Goal: Task Accomplishment & Management: Use online tool/utility

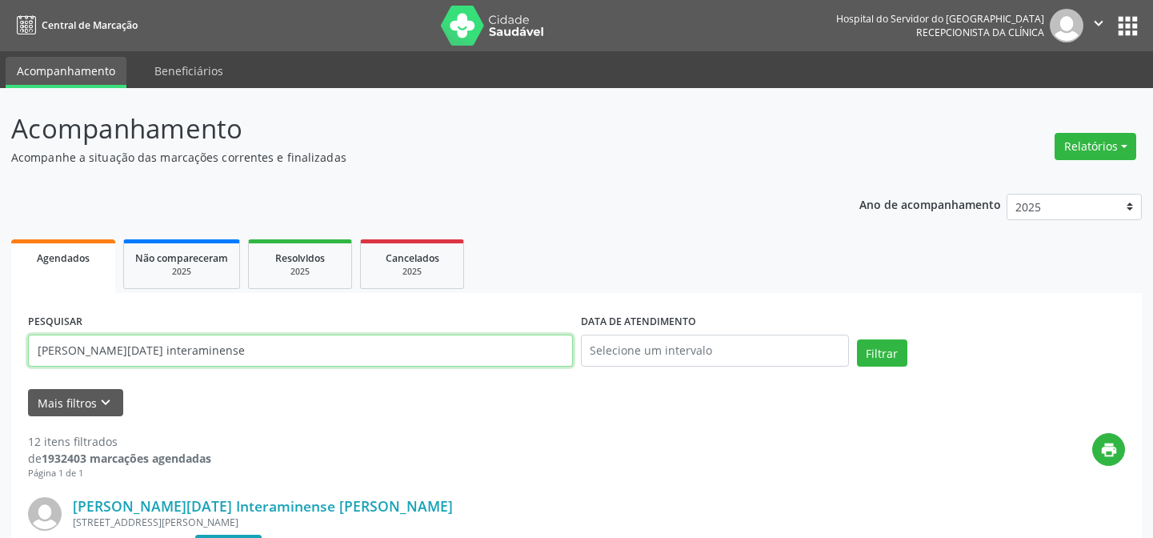
click at [189, 343] on input "[PERSON_NAME][DATE] interaminense" at bounding box center [300, 350] width 545 height 32
type input "c"
click at [857, 339] on button "Filtrar" at bounding box center [882, 352] width 50 height 27
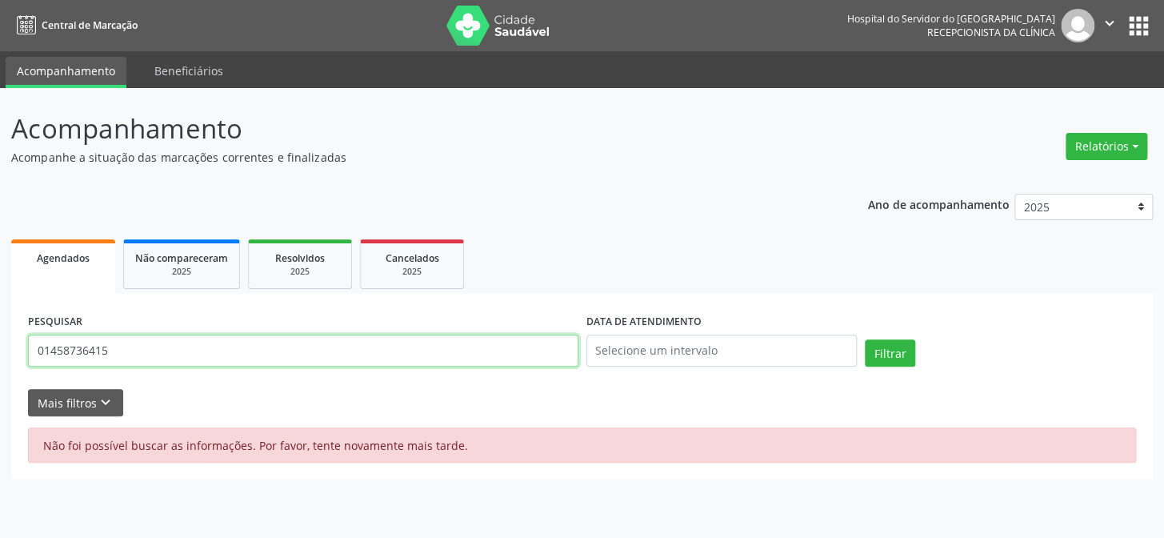
click at [144, 356] on input "01458736415" at bounding box center [303, 350] width 550 height 32
type input "0"
click at [1109, 137] on button "Relatórios" at bounding box center [1107, 146] width 82 height 27
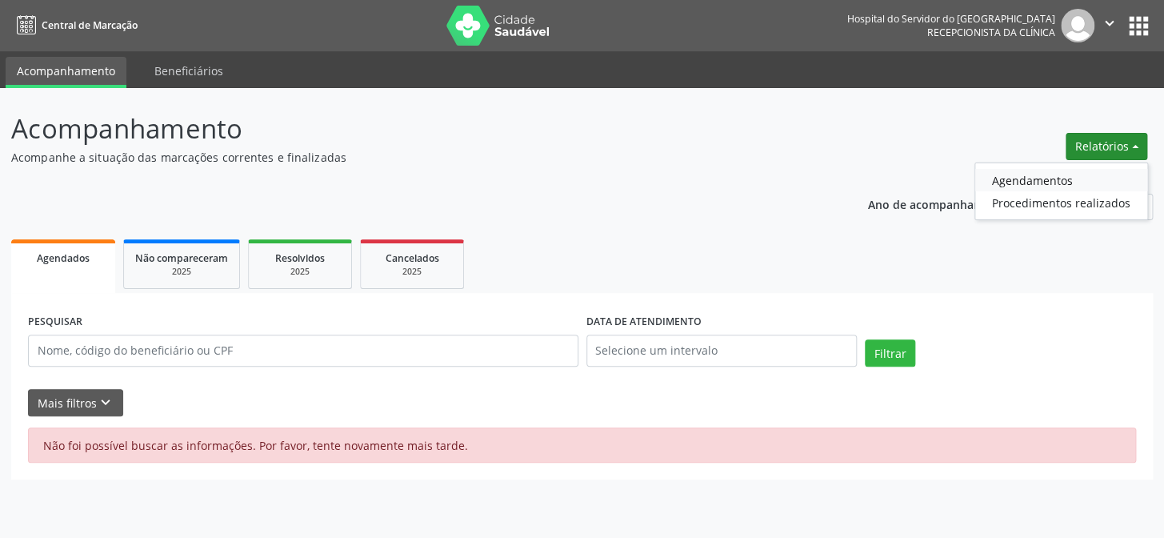
click at [1048, 179] on link "Agendamentos" at bounding box center [1061, 180] width 172 height 22
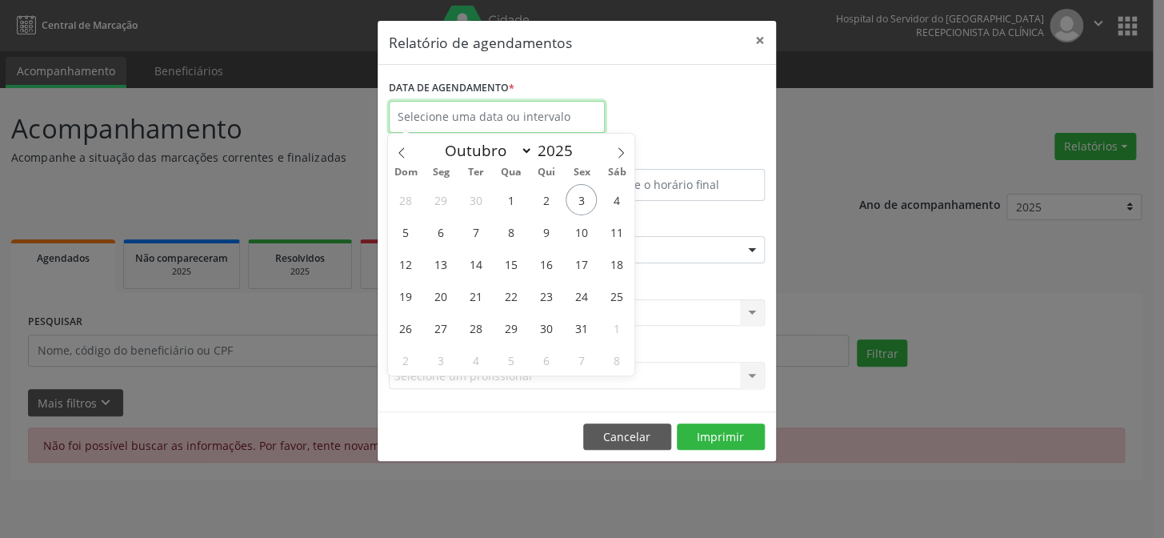
click at [429, 113] on input "text" at bounding box center [497, 117] width 216 height 32
click at [589, 202] on span "3" at bounding box center [581, 199] width 31 height 31
type input "[DATE]"
click at [589, 202] on span "3" at bounding box center [581, 199] width 31 height 31
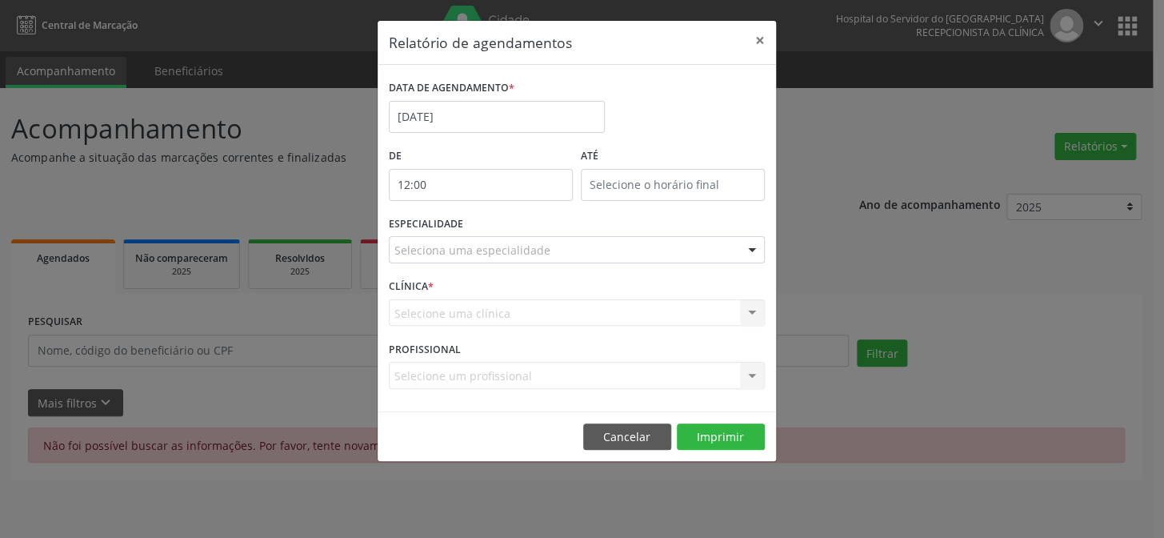
click at [432, 181] on input "12:00" at bounding box center [481, 185] width 184 height 32
click at [502, 226] on span at bounding box center [503, 226] width 11 height 16
type input "11:00"
type input "11"
click at [502, 226] on span at bounding box center [503, 226] width 11 height 16
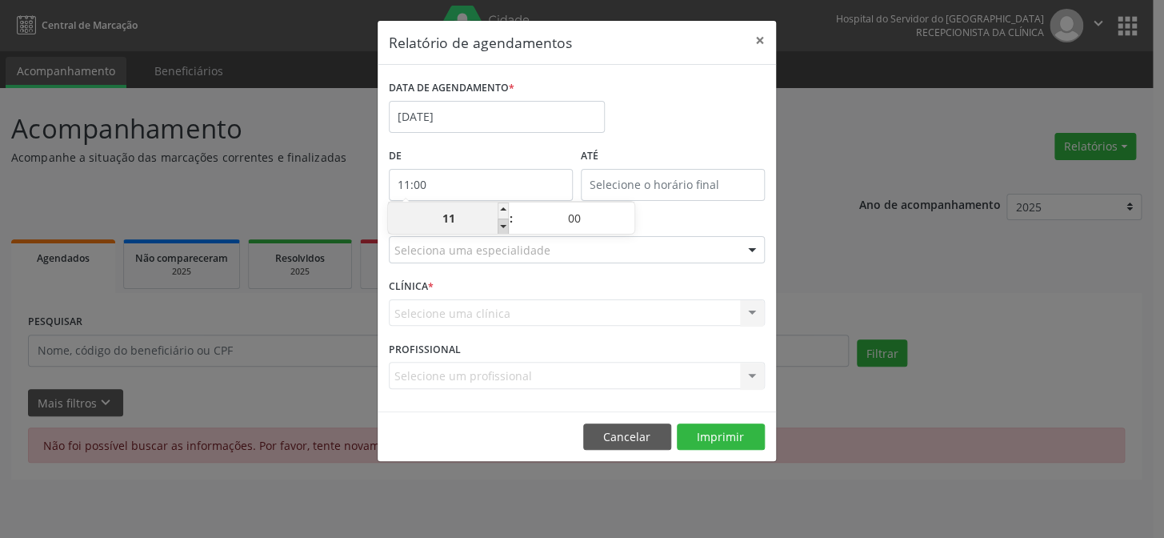
type input "10:00"
type input "10"
click at [502, 226] on span at bounding box center [503, 226] width 11 height 16
type input "09:00"
type input "09"
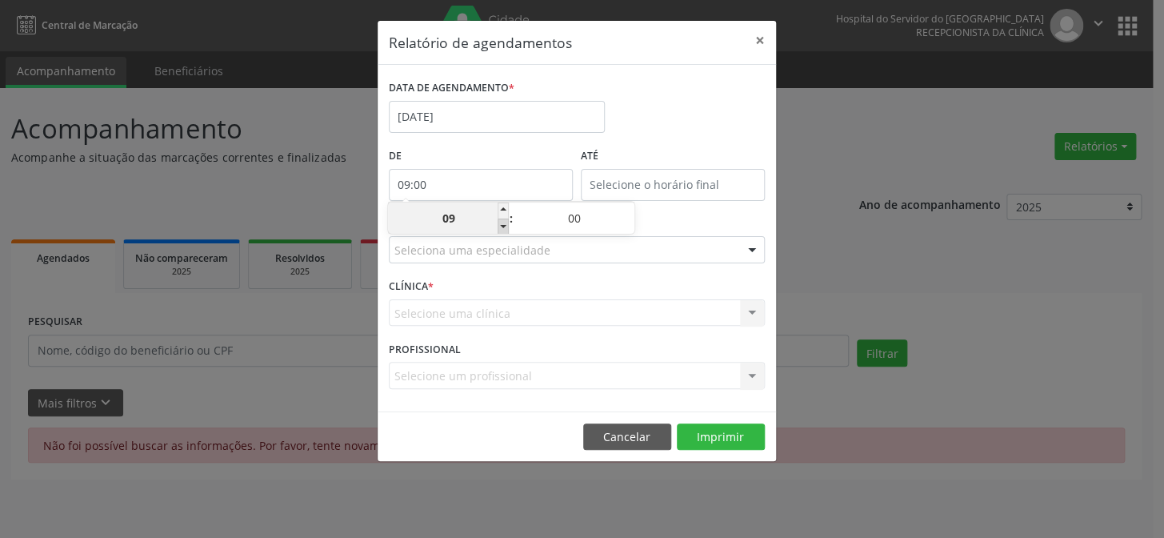
click at [502, 226] on span at bounding box center [503, 226] width 11 height 16
type input "08:00"
type input "08"
click at [502, 226] on span at bounding box center [503, 226] width 11 height 16
type input "07:00"
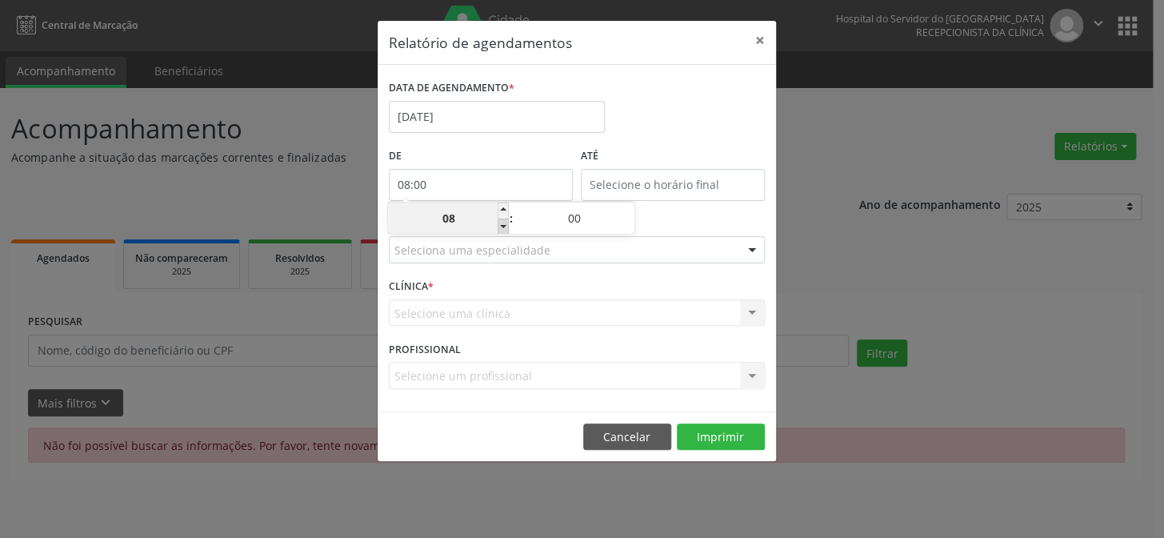
type input "07"
click at [694, 183] on input "12:00" at bounding box center [673, 185] width 184 height 32
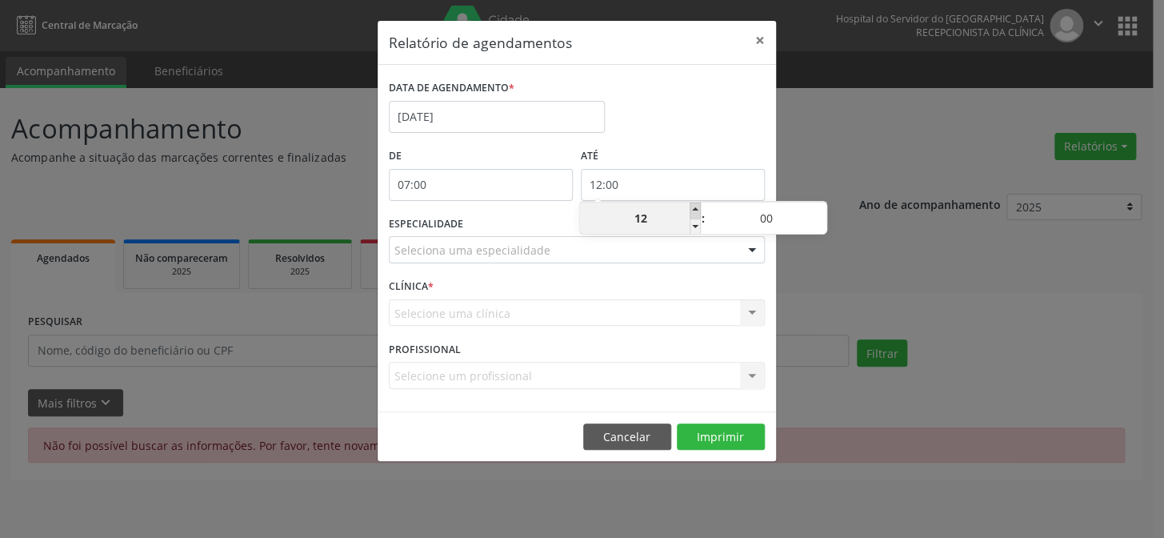
click at [697, 210] on span at bounding box center [695, 210] width 11 height 16
type input "13:00"
type input "13"
click at [695, 214] on span at bounding box center [695, 210] width 11 height 16
type input "14:00"
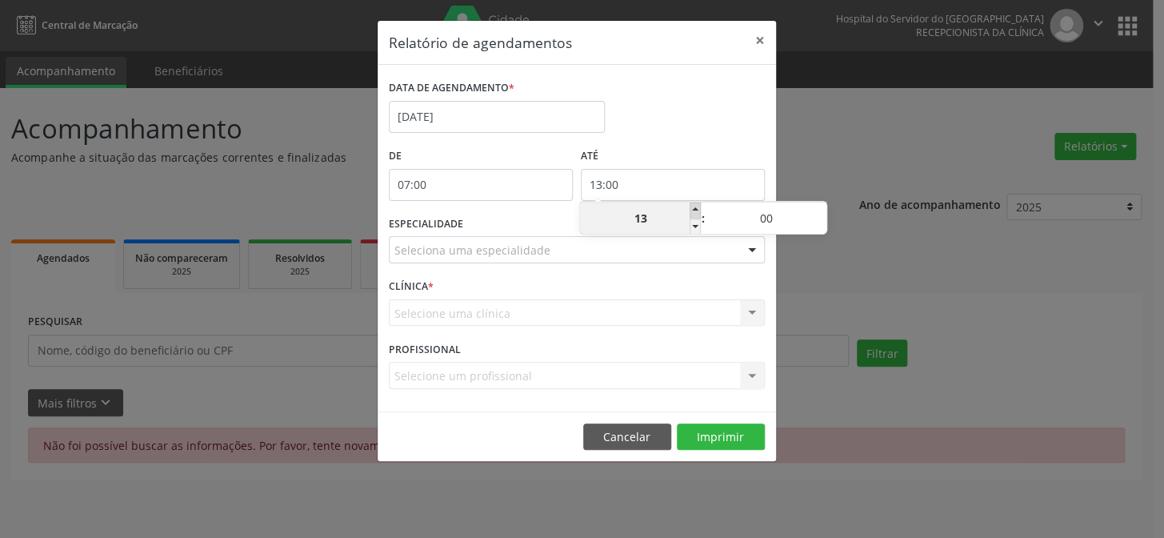
type input "14"
click at [695, 214] on span at bounding box center [695, 210] width 11 height 16
type input "15:00"
type input "15"
click at [695, 214] on span at bounding box center [695, 210] width 11 height 16
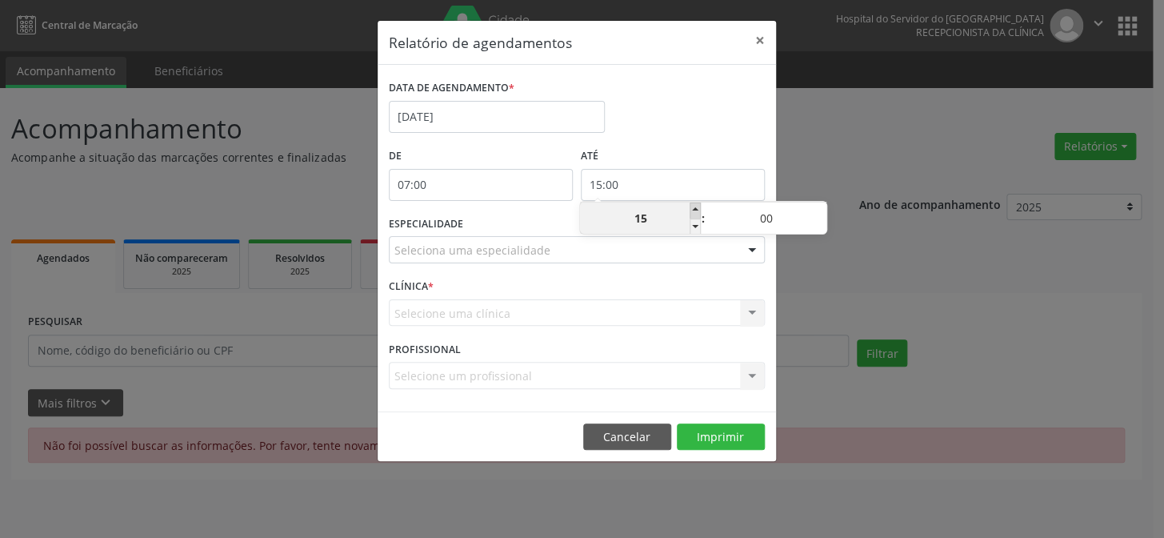
type input "16:00"
type input "16"
click at [695, 214] on span at bounding box center [695, 210] width 11 height 16
type input "17:00"
type input "17"
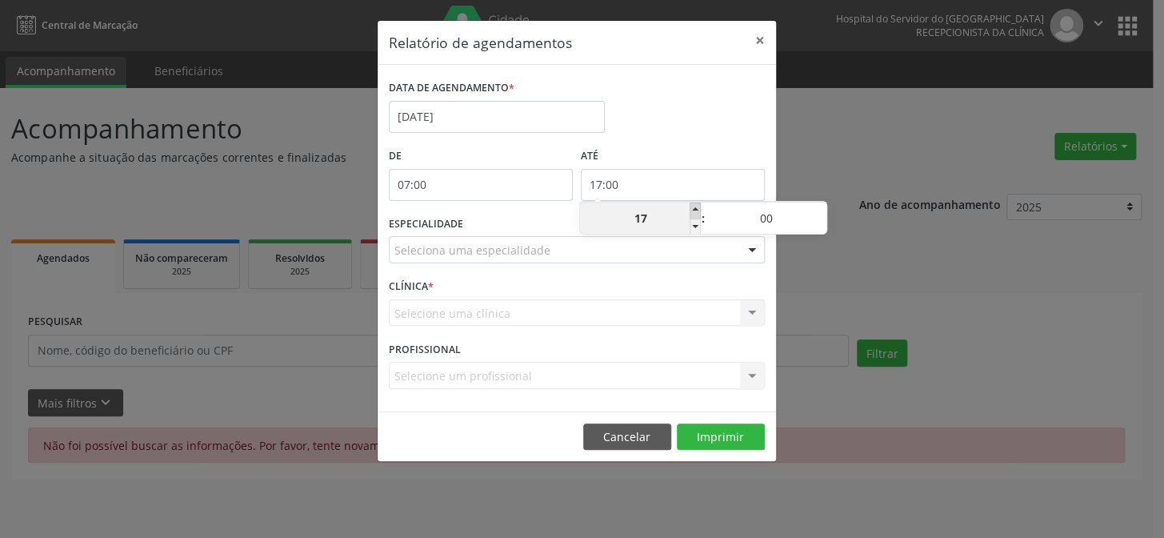
click at [695, 214] on span at bounding box center [695, 210] width 11 height 16
type input "18:00"
type input "18"
click at [695, 214] on span at bounding box center [695, 210] width 11 height 16
type input "19:00"
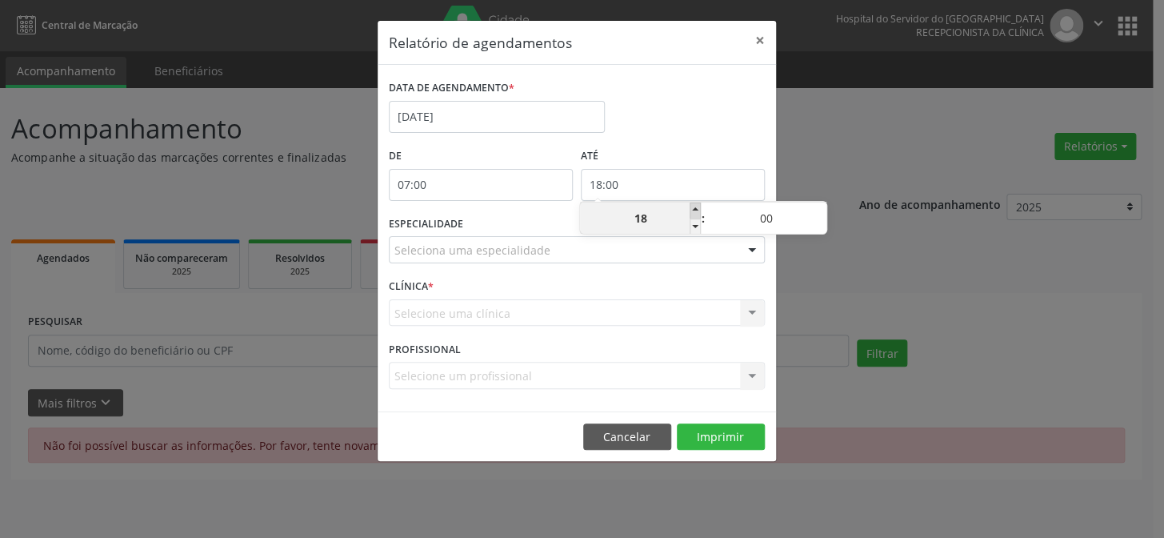
type input "19"
click at [695, 214] on span at bounding box center [695, 210] width 11 height 16
type input "20:00"
type input "20"
click at [757, 251] on div at bounding box center [752, 250] width 24 height 27
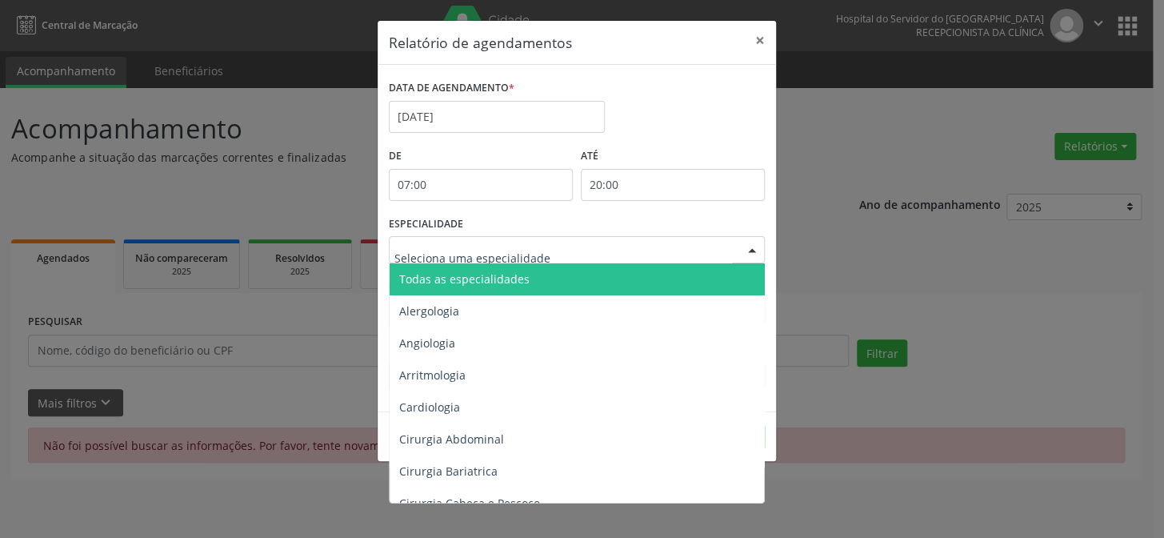
click at [718, 282] on span "Todas as especialidades" at bounding box center [578, 279] width 377 height 32
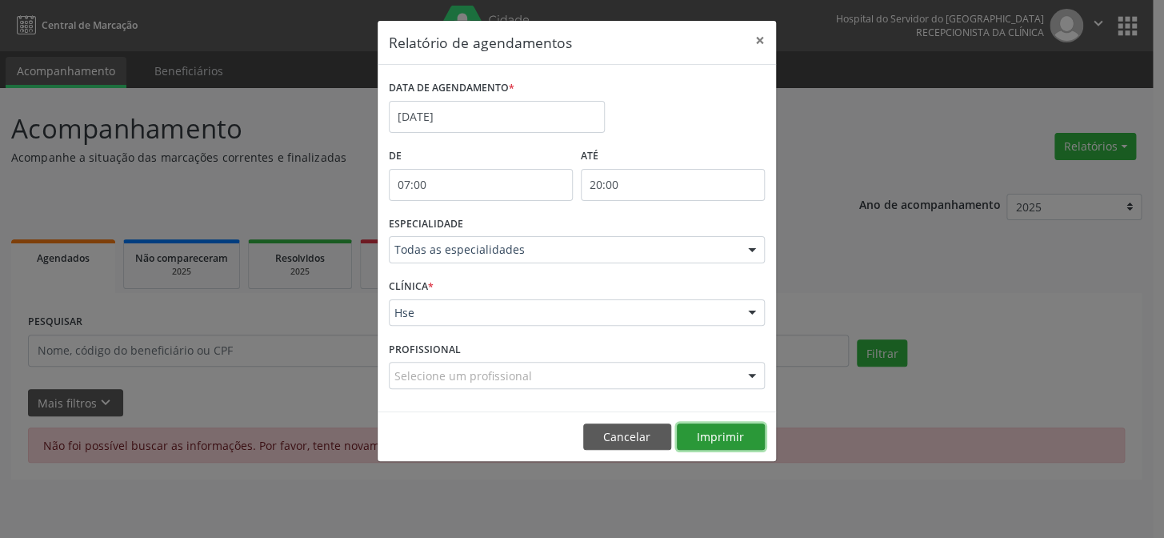
click at [718, 431] on button "Imprimir" at bounding box center [721, 436] width 88 height 27
click at [764, 41] on button "×" at bounding box center [760, 40] width 32 height 39
